Goal: Book appointment/travel/reservation

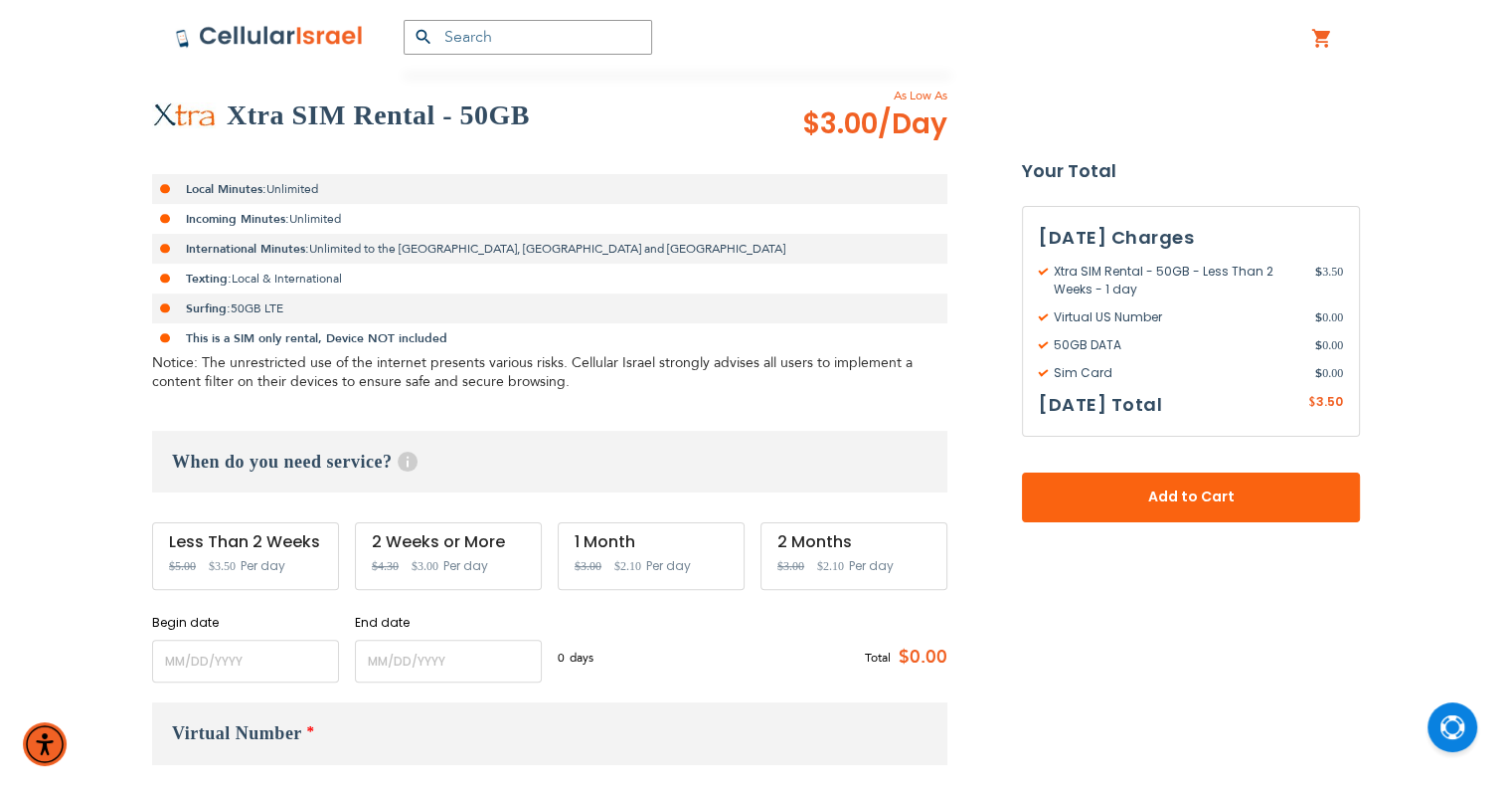
scroll to position [398, 0]
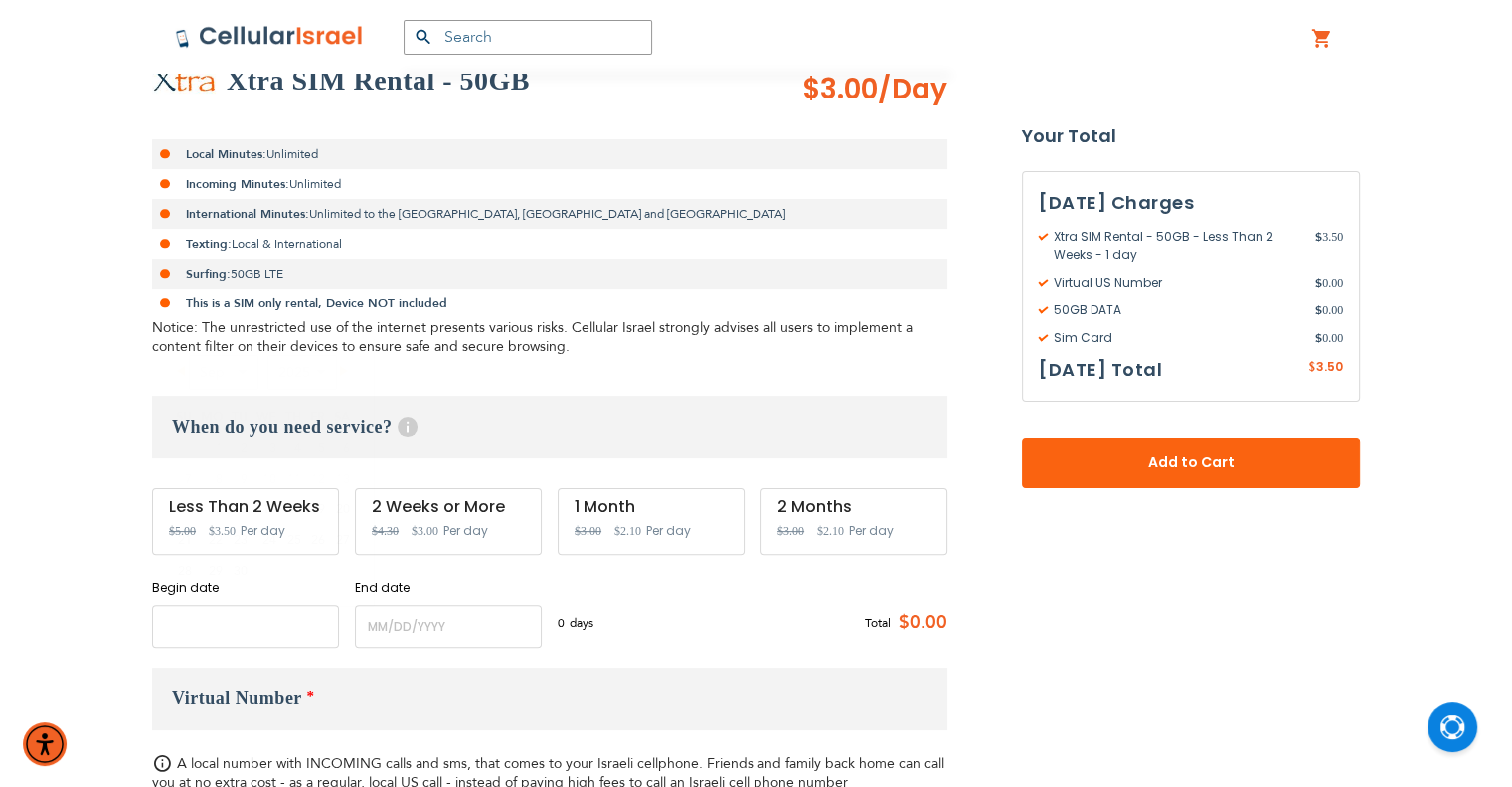
click at [256, 631] on input "name" at bounding box center [246, 626] width 187 height 43
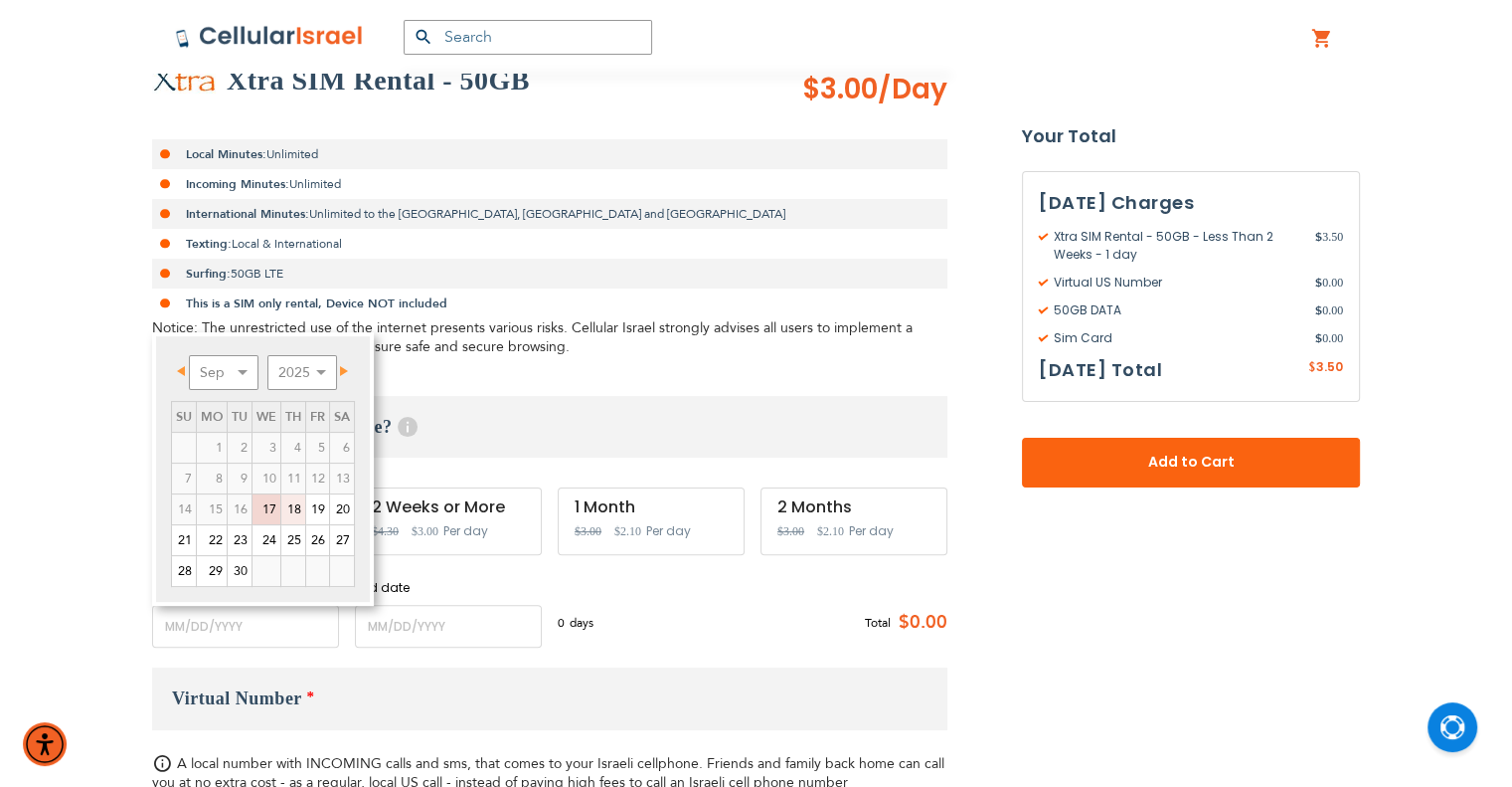
click at [284, 511] on link "18" at bounding box center [293, 509] width 24 height 30
type input "[DATE]"
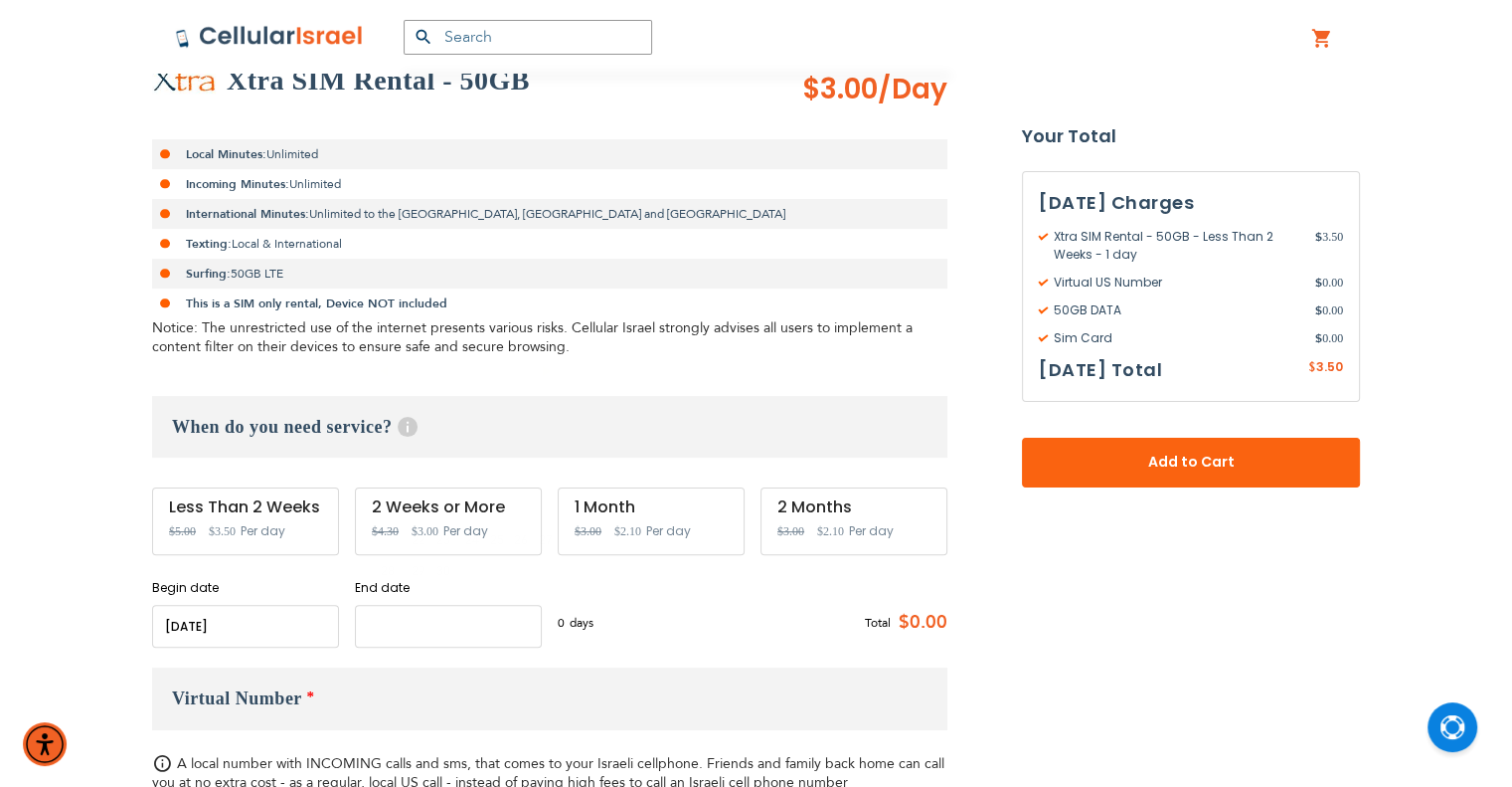
click at [447, 614] on input "name" at bounding box center [449, 626] width 187 height 43
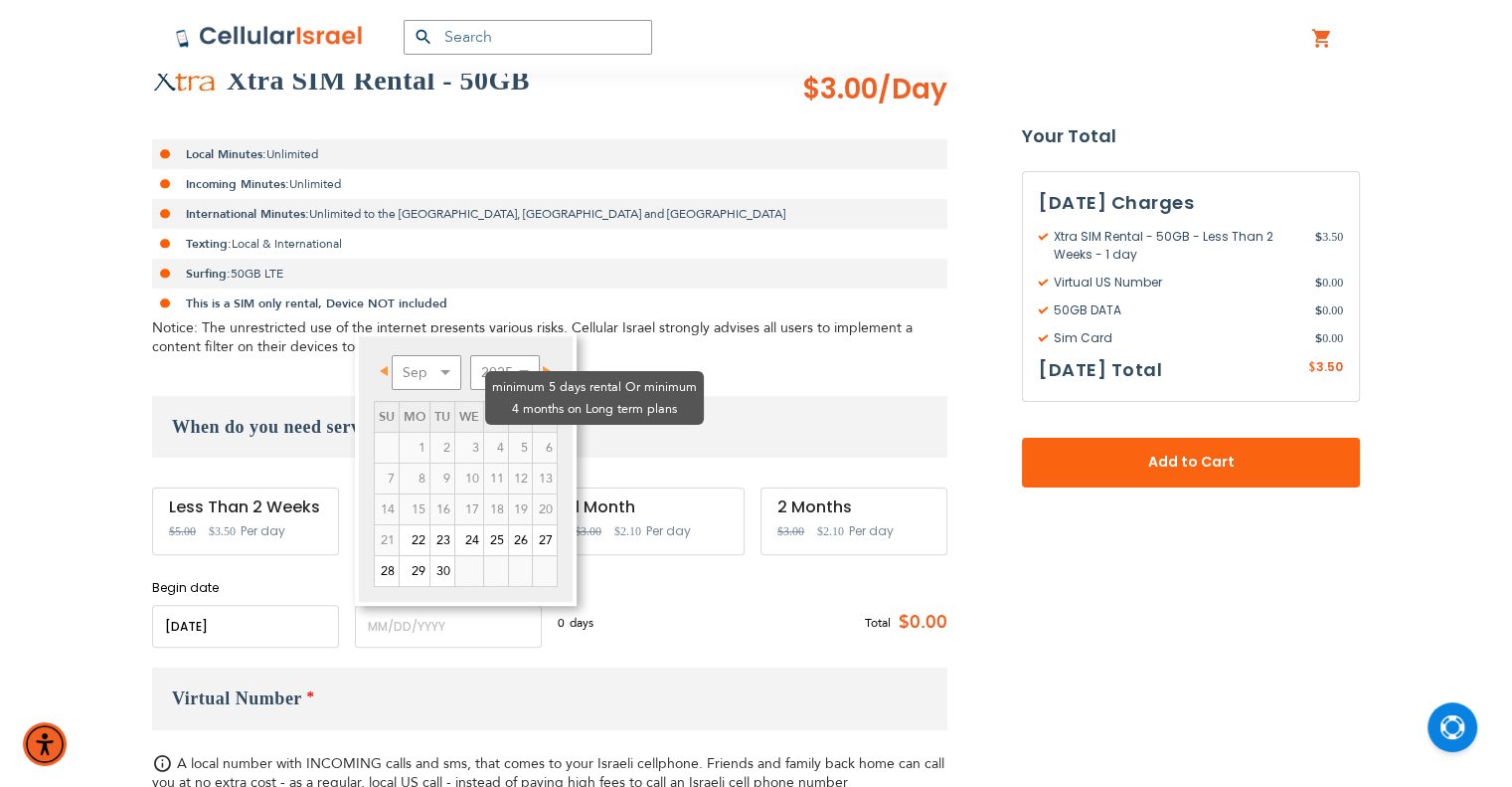
click at [555, 432] on td "6" at bounding box center [544, 447] width 25 height 31
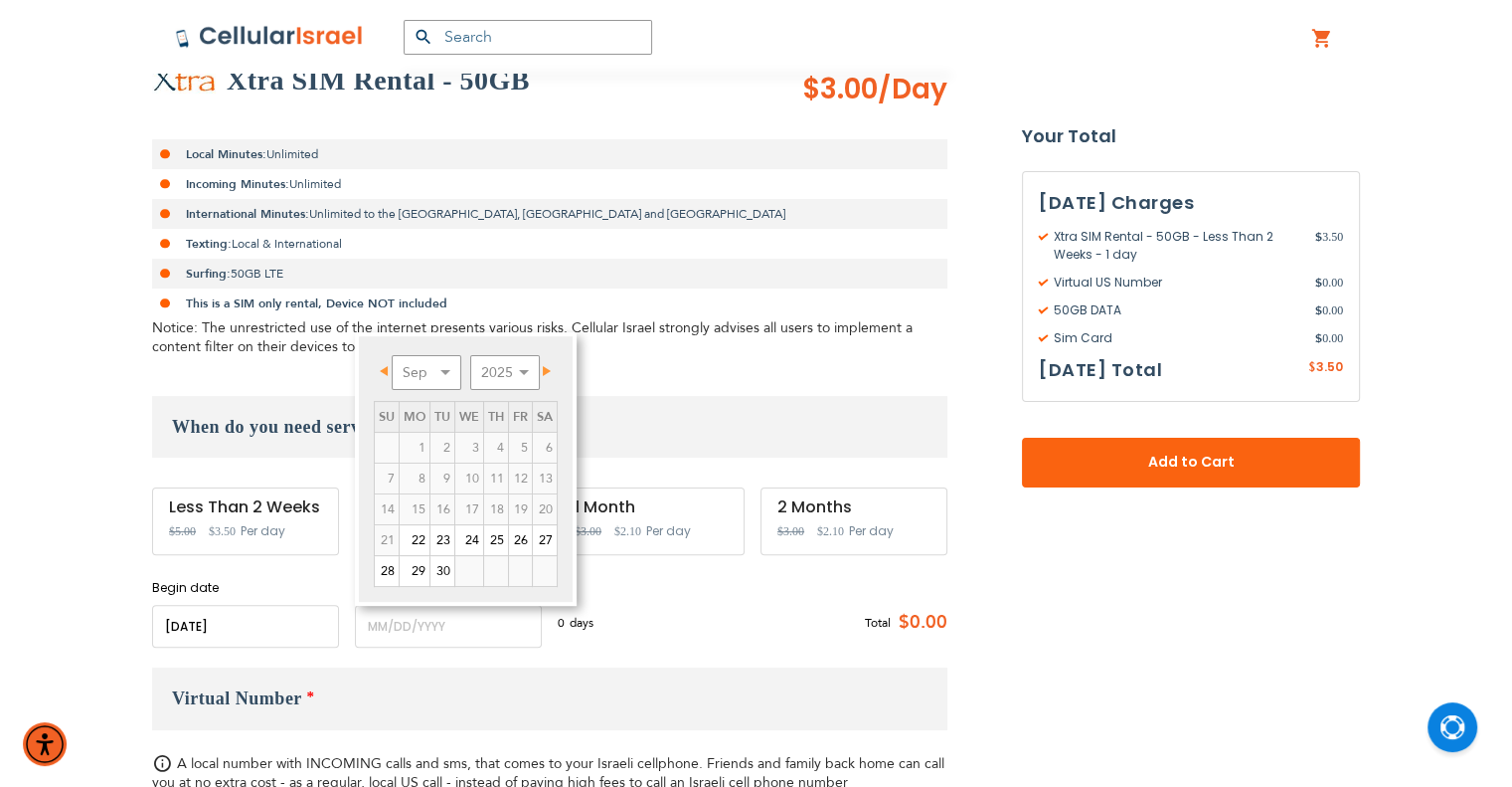
click at [552, 369] on link "Next" at bounding box center [543, 370] width 25 height 25
click at [376, 363] on link "Prev" at bounding box center [388, 370] width 25 height 25
click at [418, 560] on link "29" at bounding box center [415, 571] width 30 height 30
type input "[DATE]"
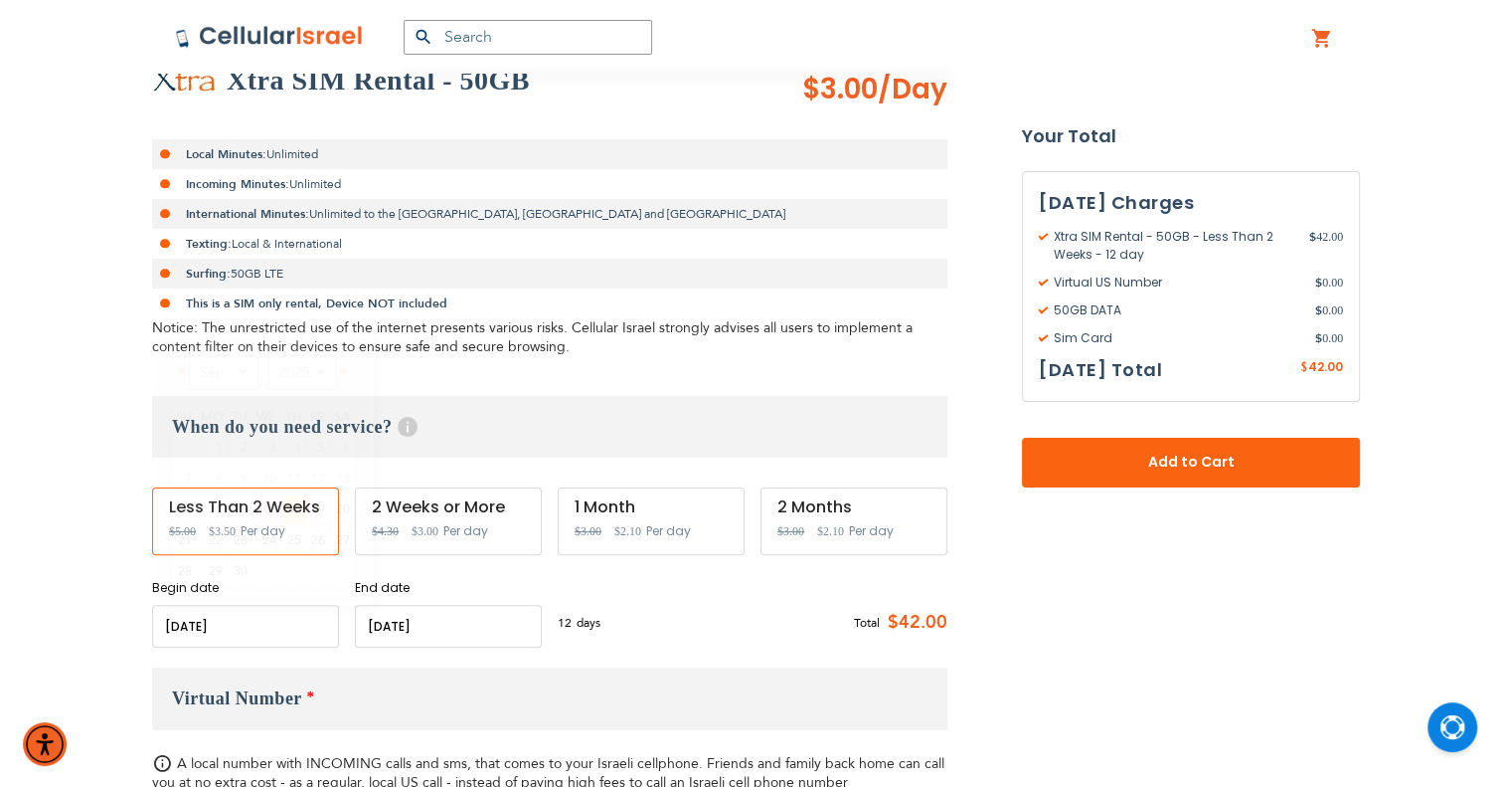
click at [268, 633] on input "name" at bounding box center [246, 626] width 187 height 43
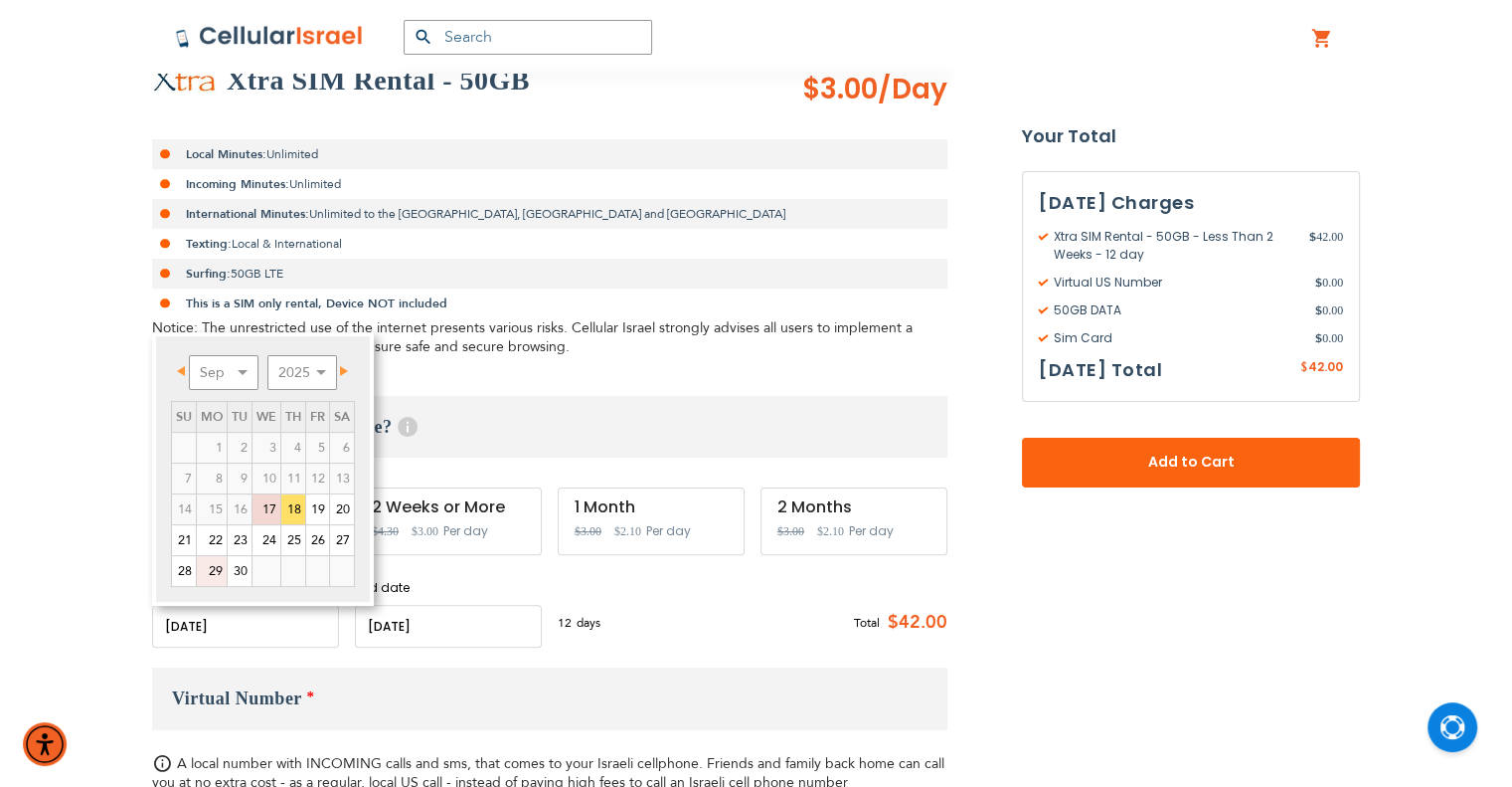
click at [207, 573] on link "29" at bounding box center [212, 571] width 30 height 30
type input "[DATE]"
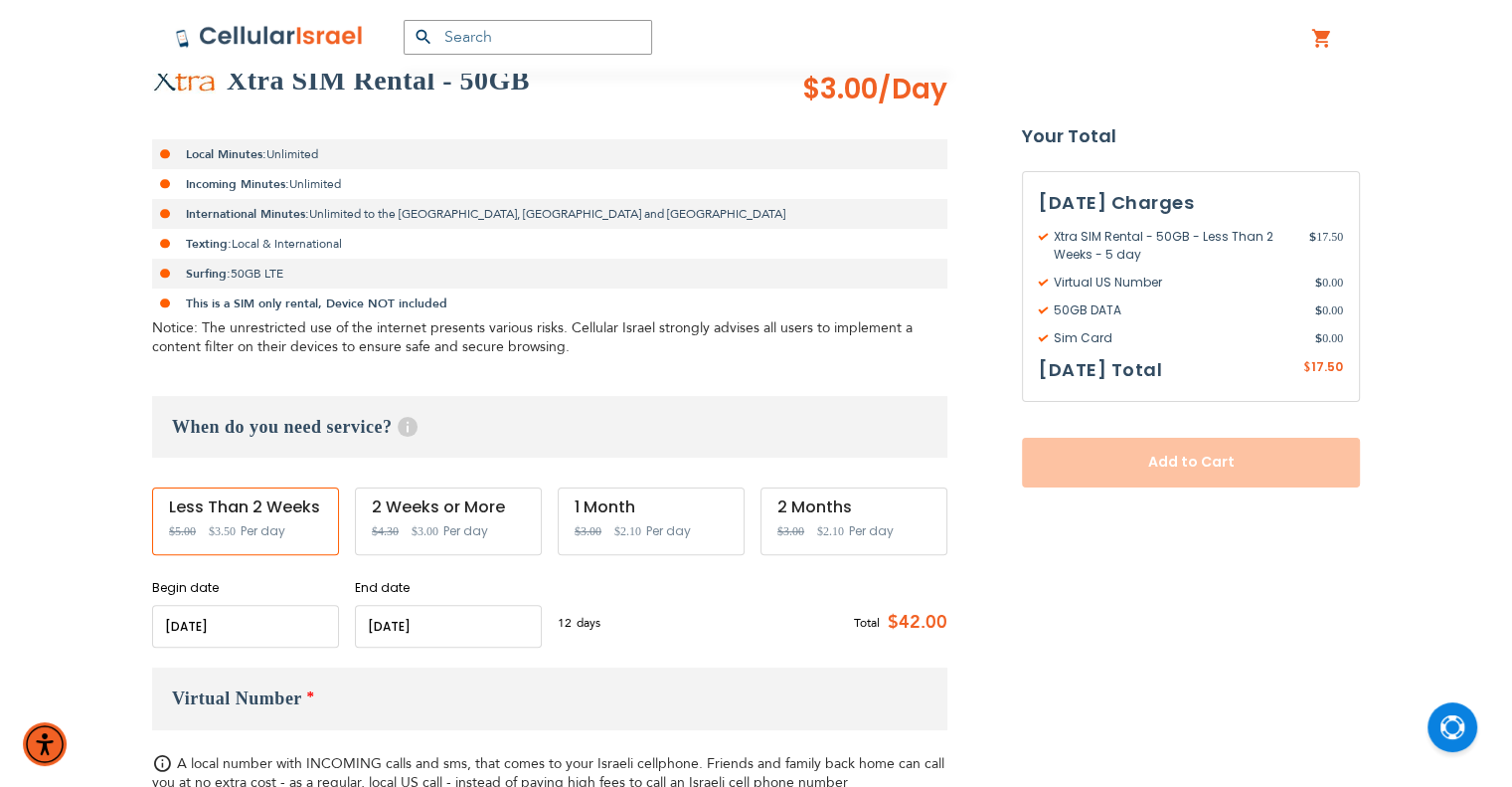
click at [422, 625] on input "name" at bounding box center [449, 626] width 187 height 43
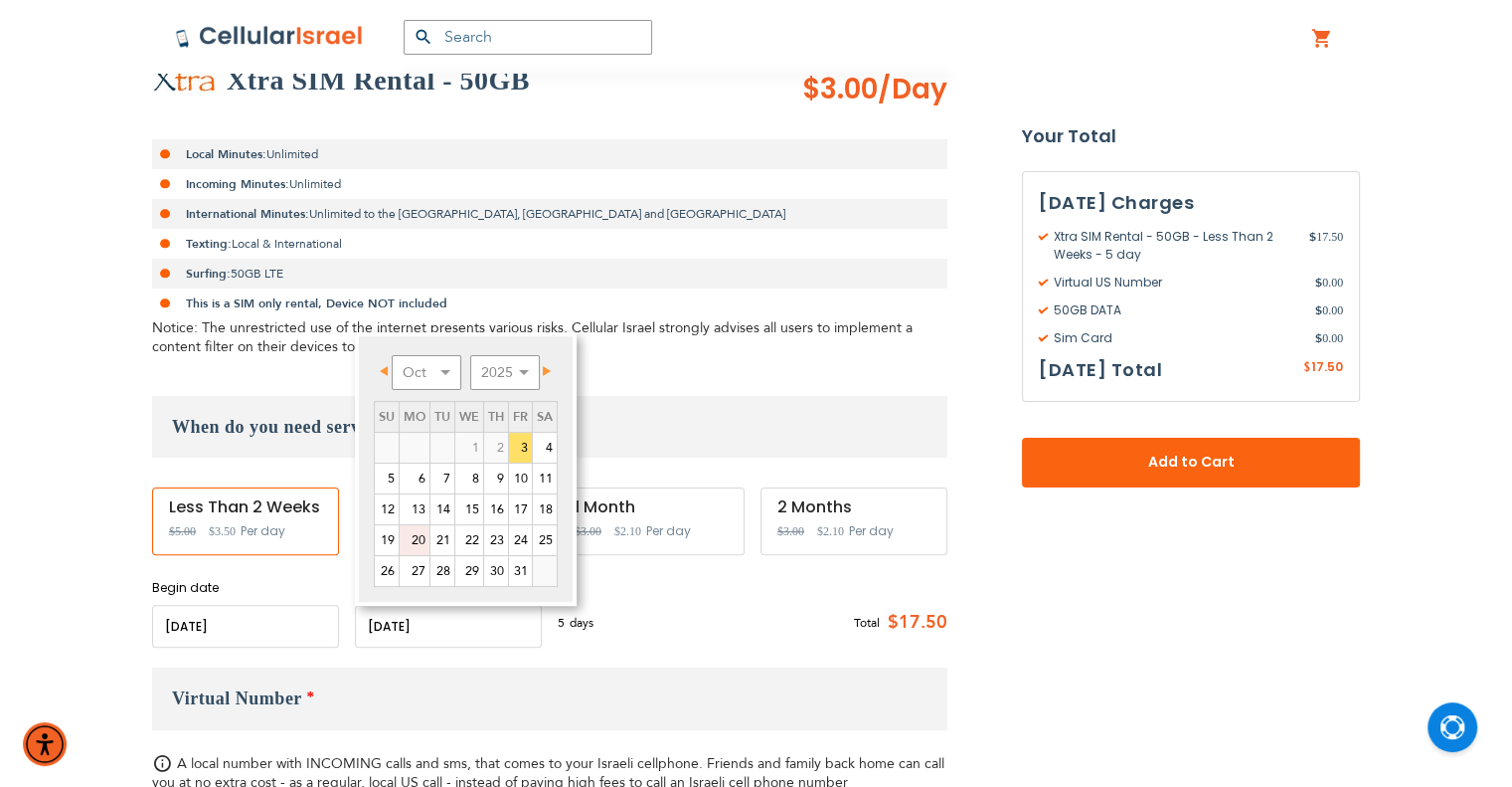
click at [410, 537] on link "20" at bounding box center [415, 540] width 30 height 30
type input "[DATE]"
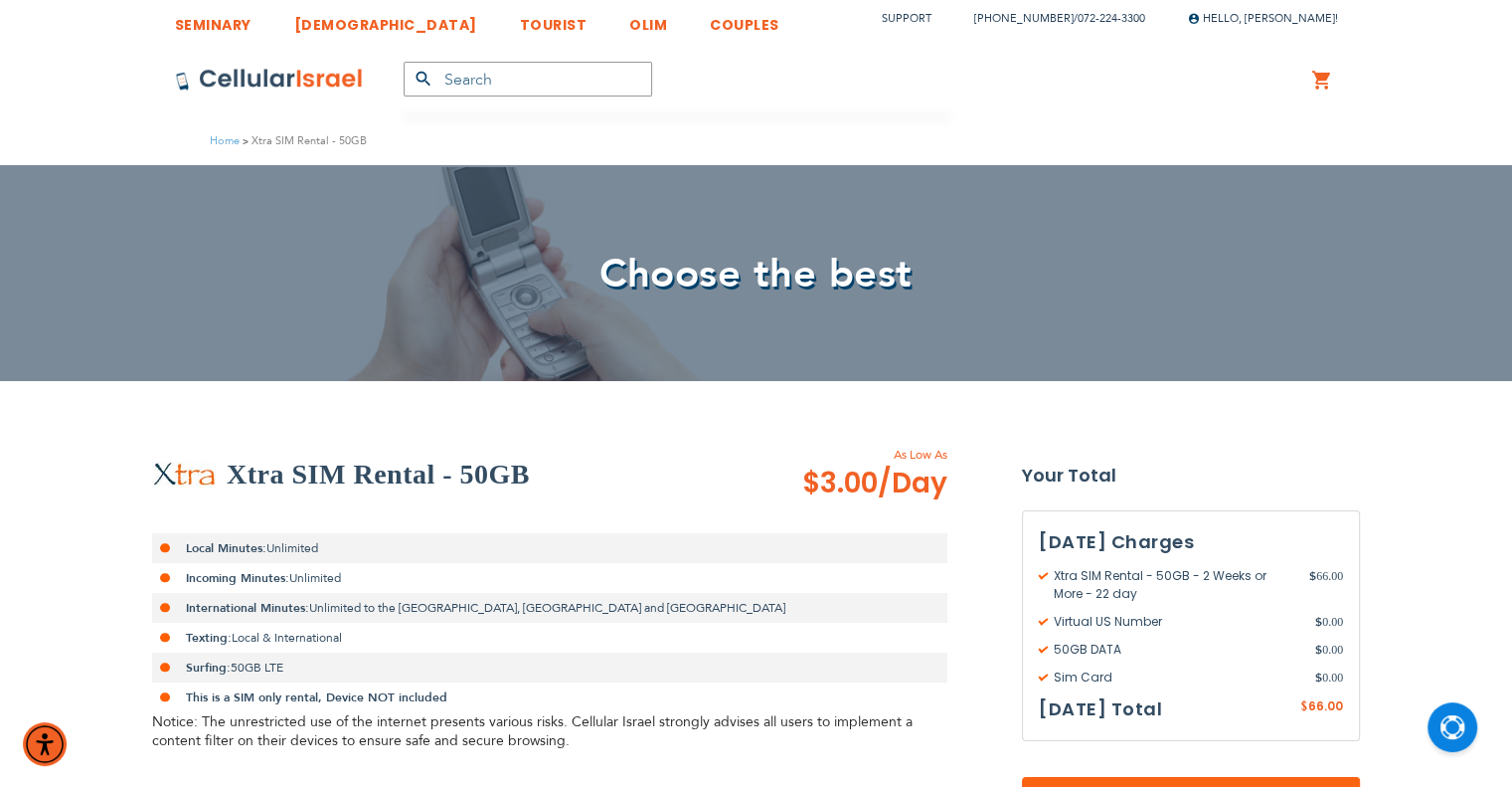
scroll to position [0, 0]
